Goal: Information Seeking & Learning: Learn about a topic

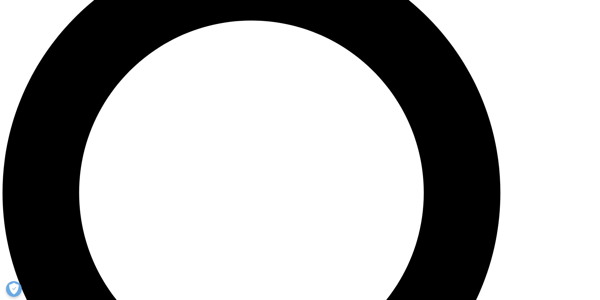
scroll to position [661, 0]
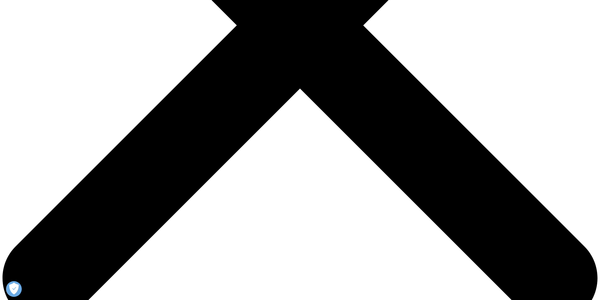
scroll to position [259, 0]
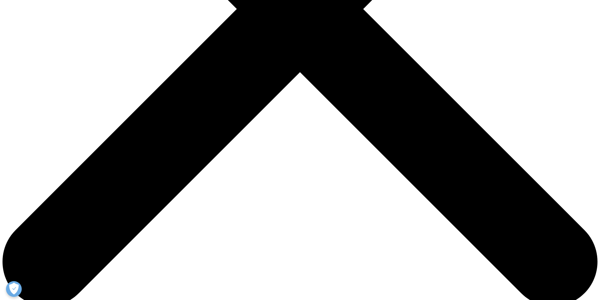
scroll to position [354, 0]
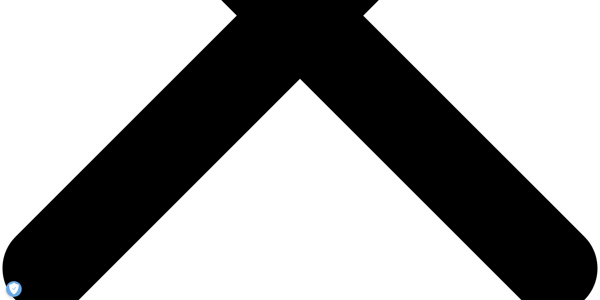
scroll to position [291, 0]
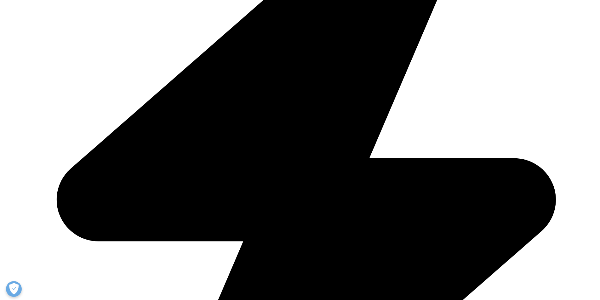
drag, startPoint x: 402, startPoint y: 209, endPoint x: 395, endPoint y: 209, distance: 6.9
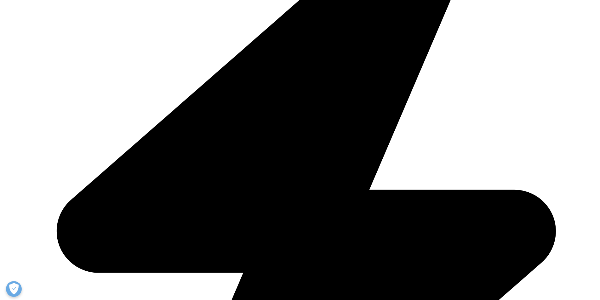
scroll to position [322, 0]
